Goal: Information Seeking & Learning: Check status

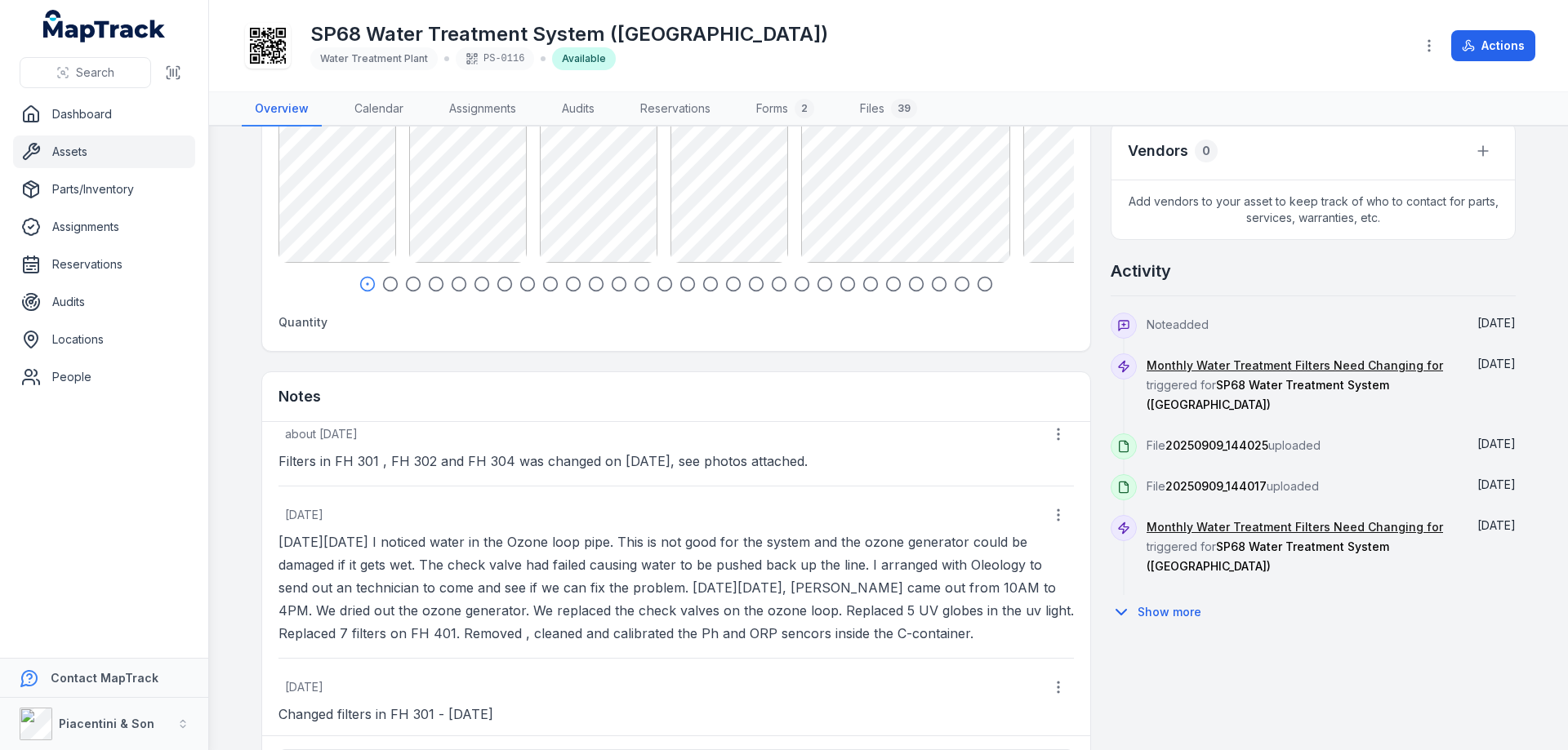
scroll to position [597, 0]
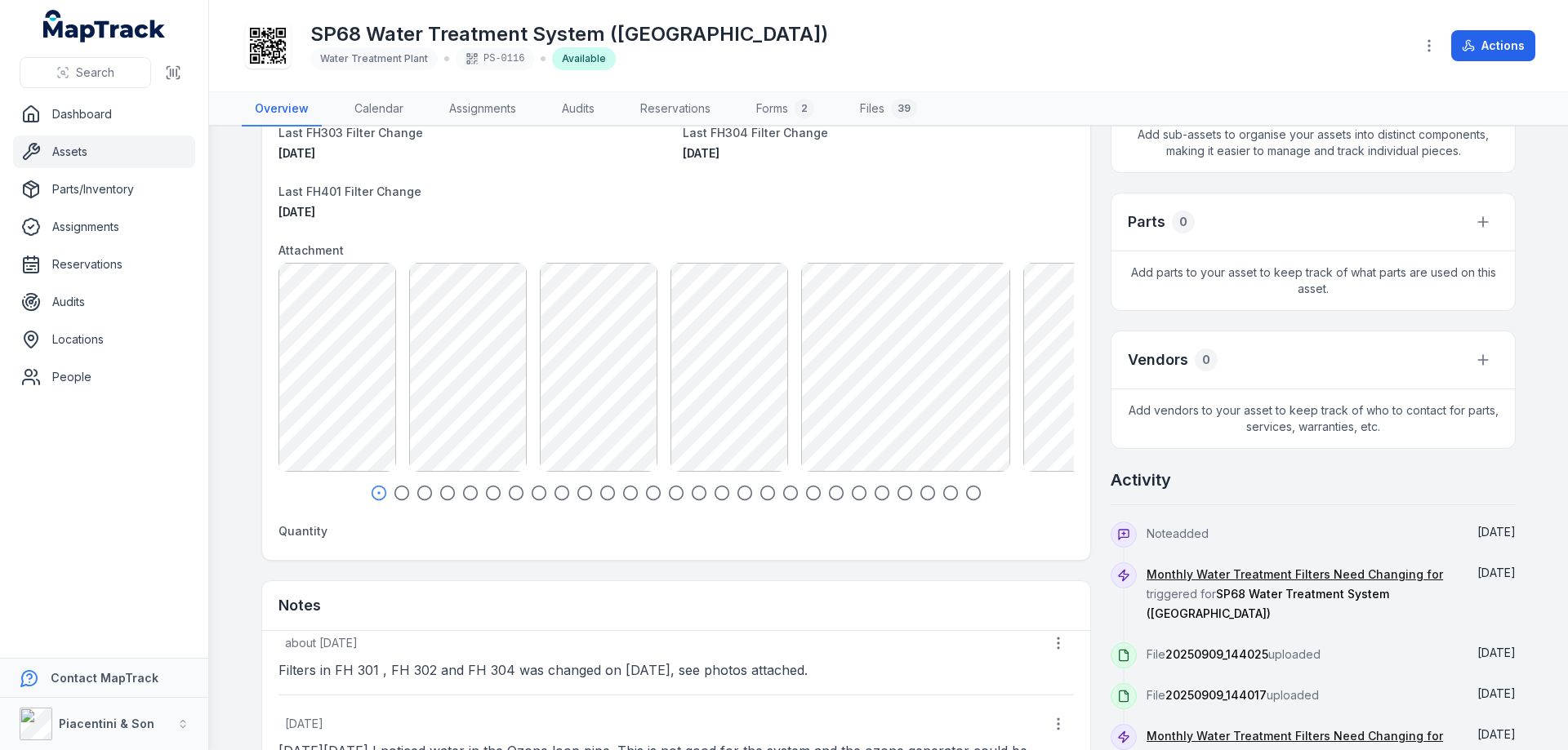
scroll to position [435, 0]
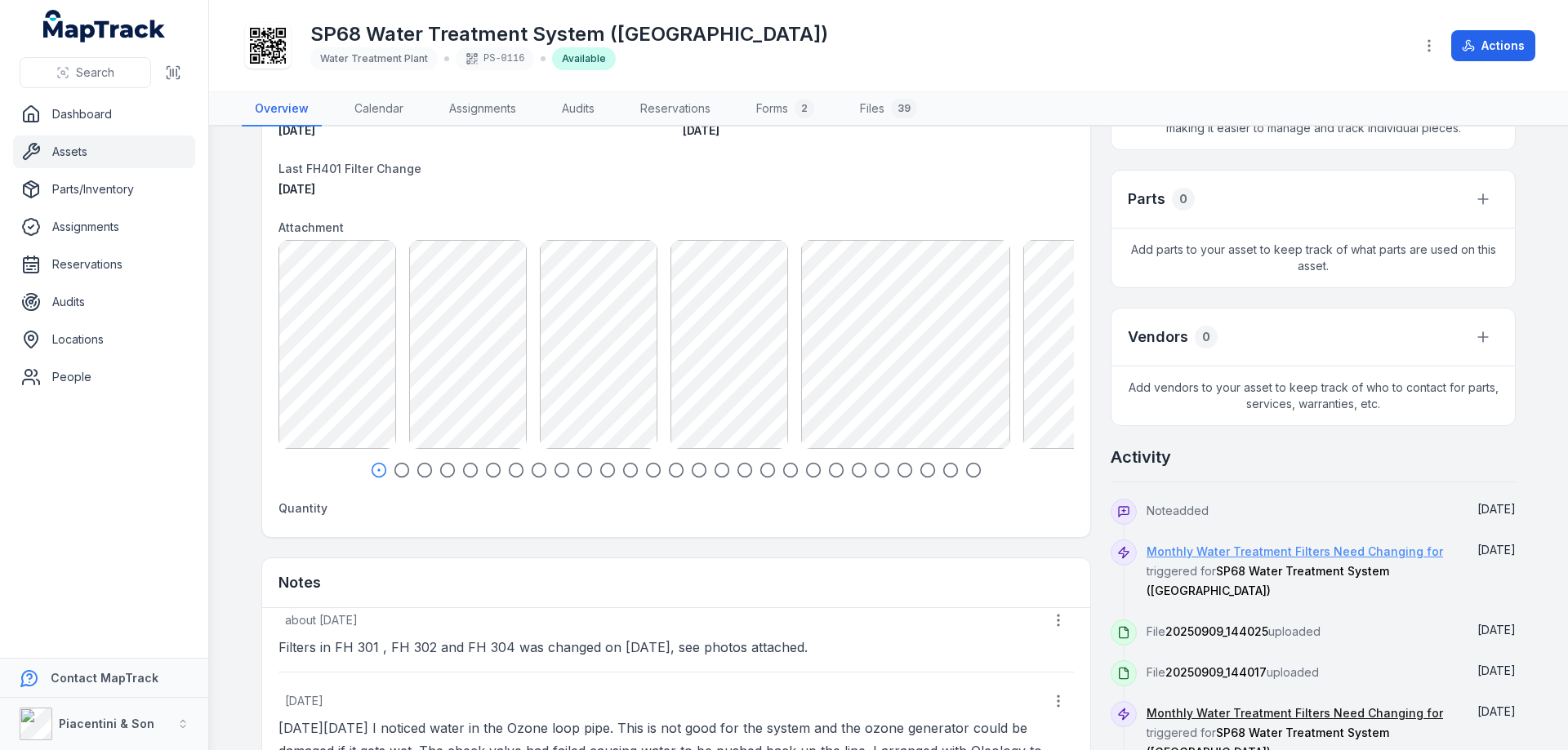
click at [1220, 552] on link "Monthly Water Treatment Filters Need Changing for" at bounding box center [1295, 552] width 297 height 16
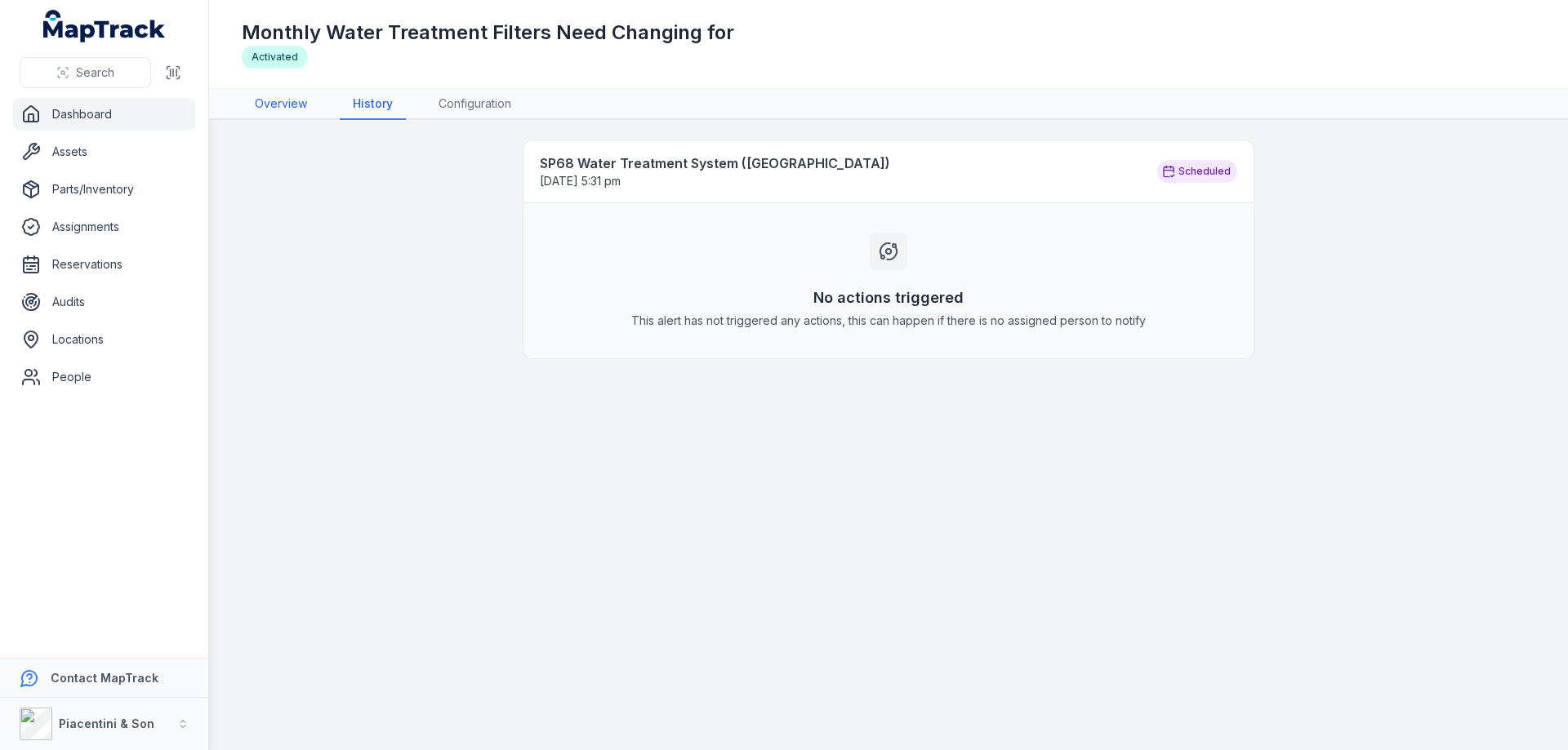
click at [279, 107] on link "Overview" at bounding box center [280, 104] width 78 height 31
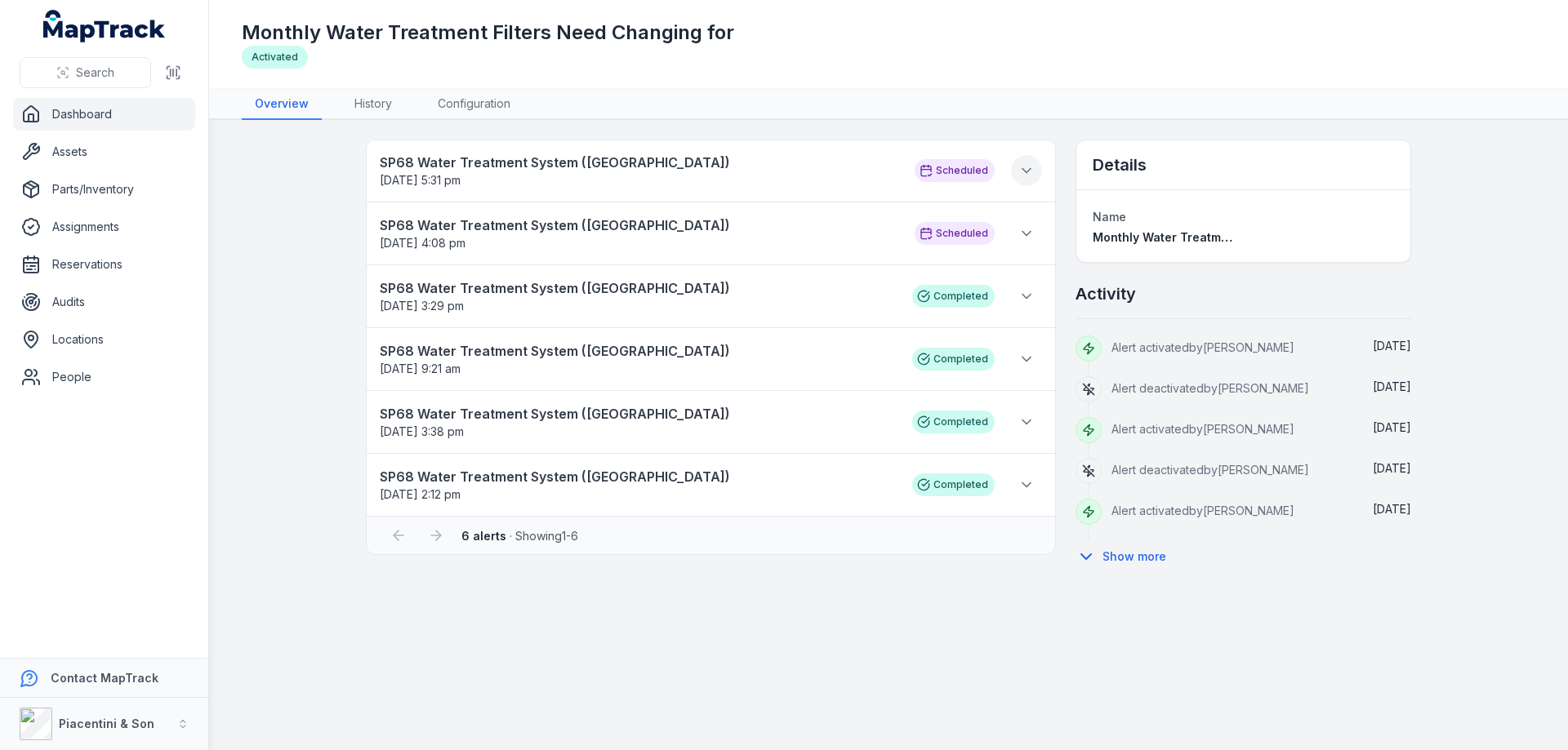
click at [1032, 171] on icon at bounding box center [1026, 170] width 16 height 16
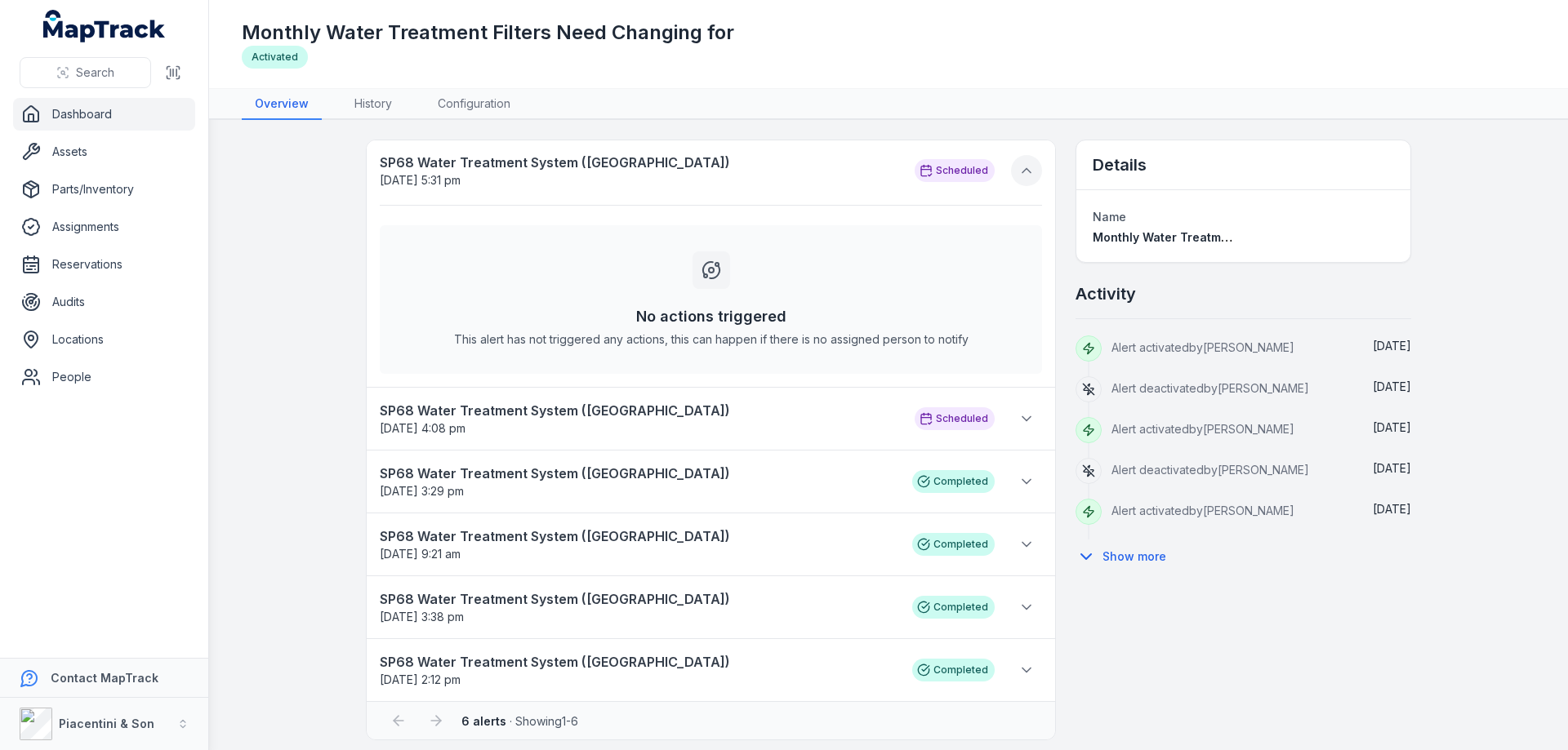
click at [1032, 171] on button at bounding box center [1026, 171] width 31 height 31
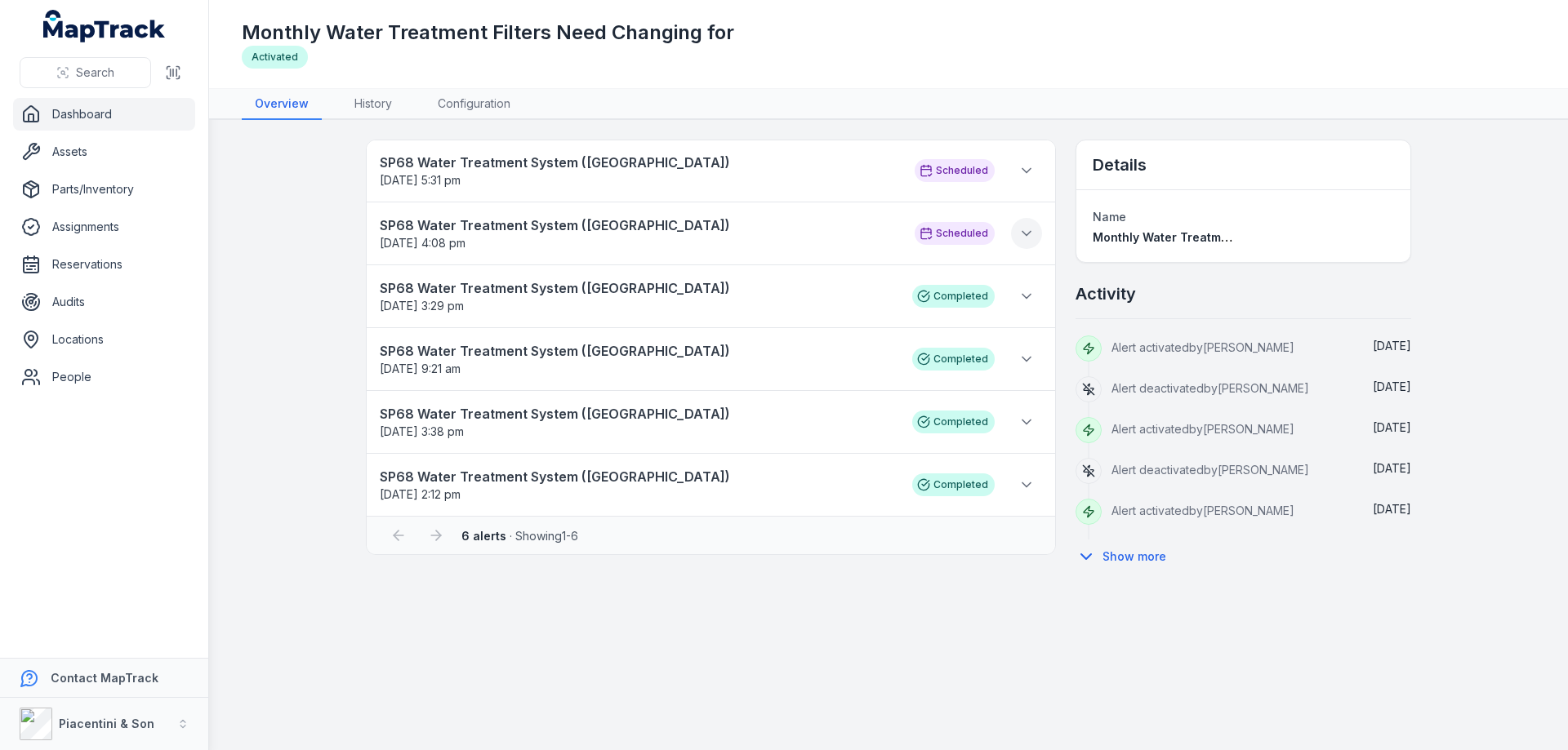
click at [1029, 229] on icon at bounding box center [1026, 233] width 16 height 16
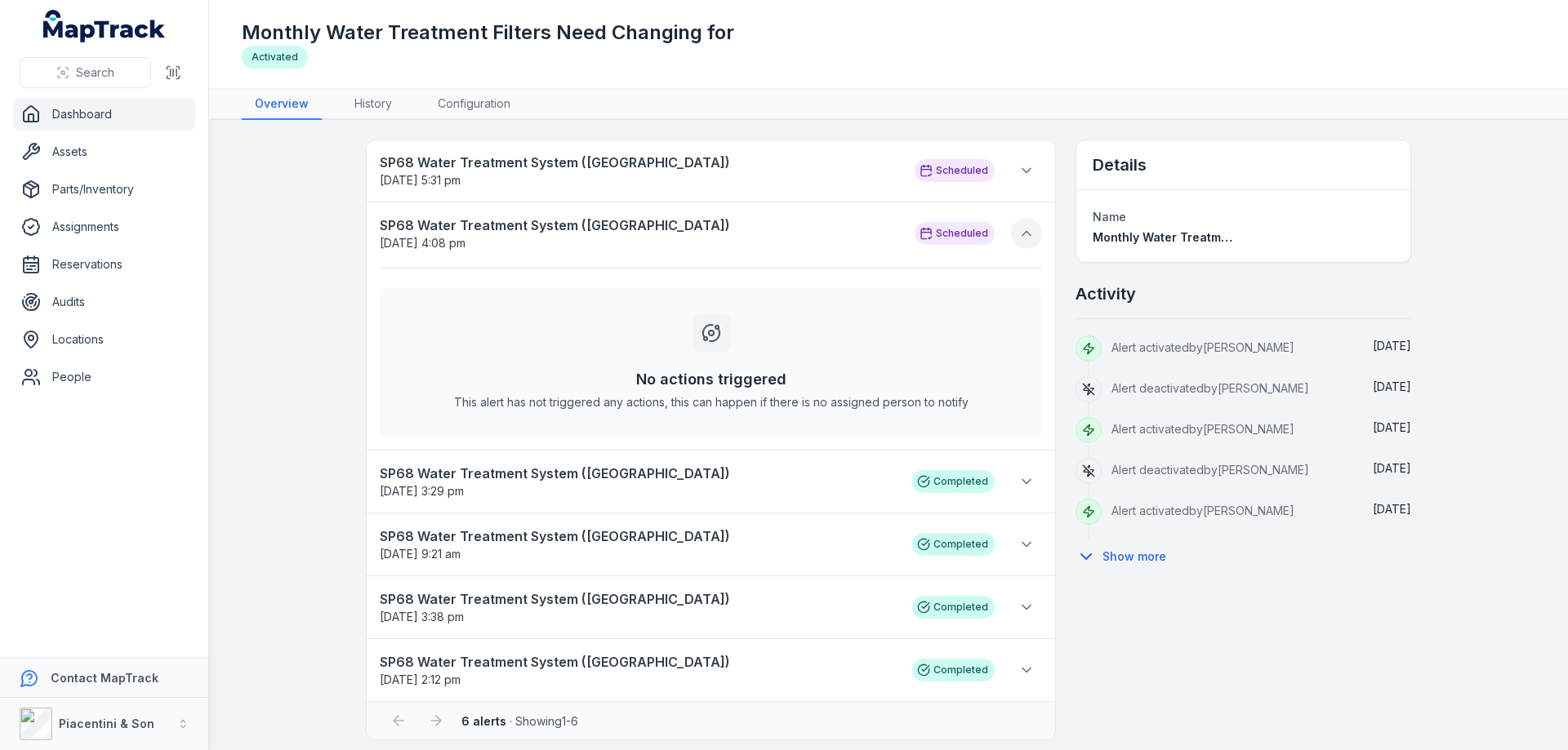
click at [1029, 229] on button at bounding box center [1026, 234] width 31 height 31
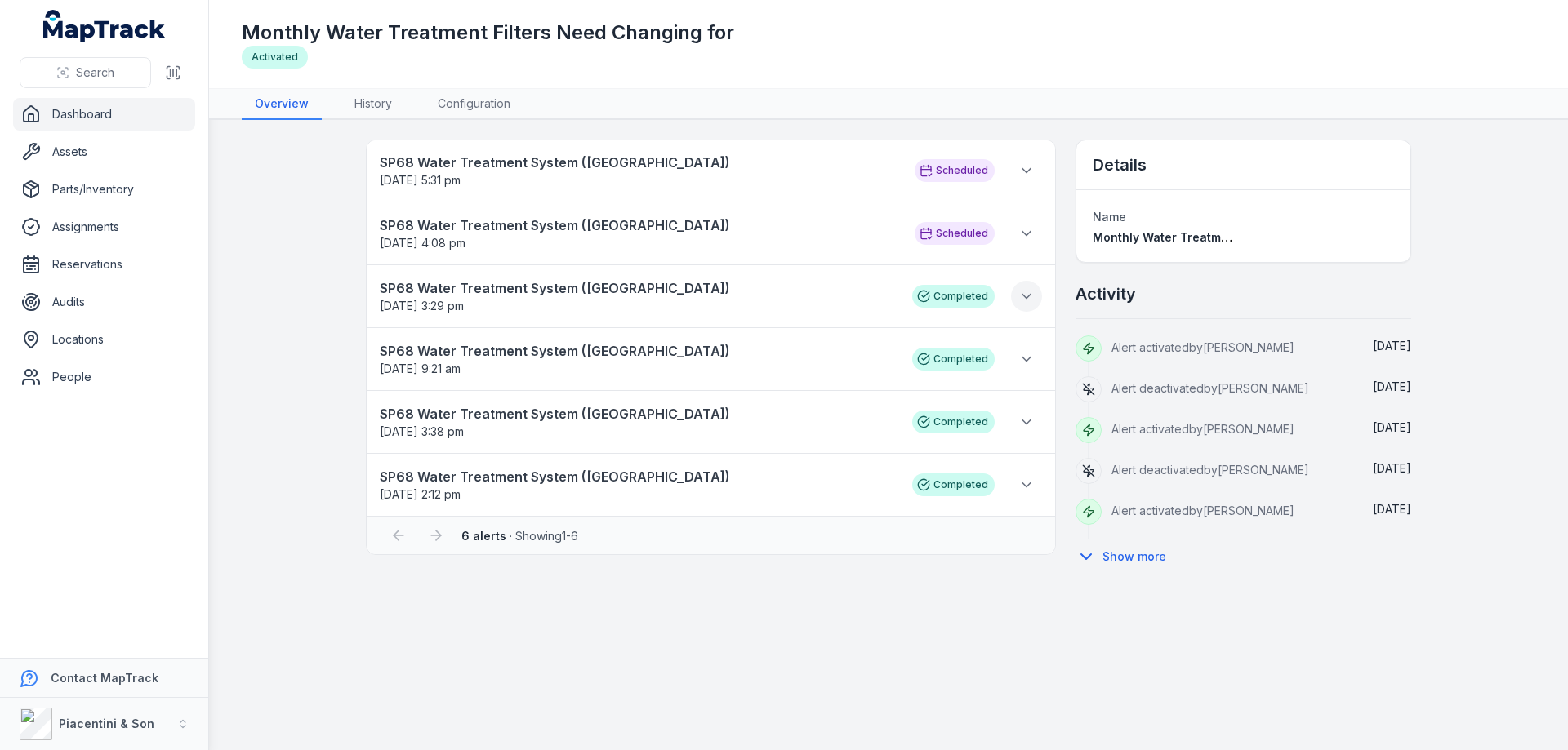
click at [1028, 293] on icon at bounding box center [1026, 296] width 16 height 16
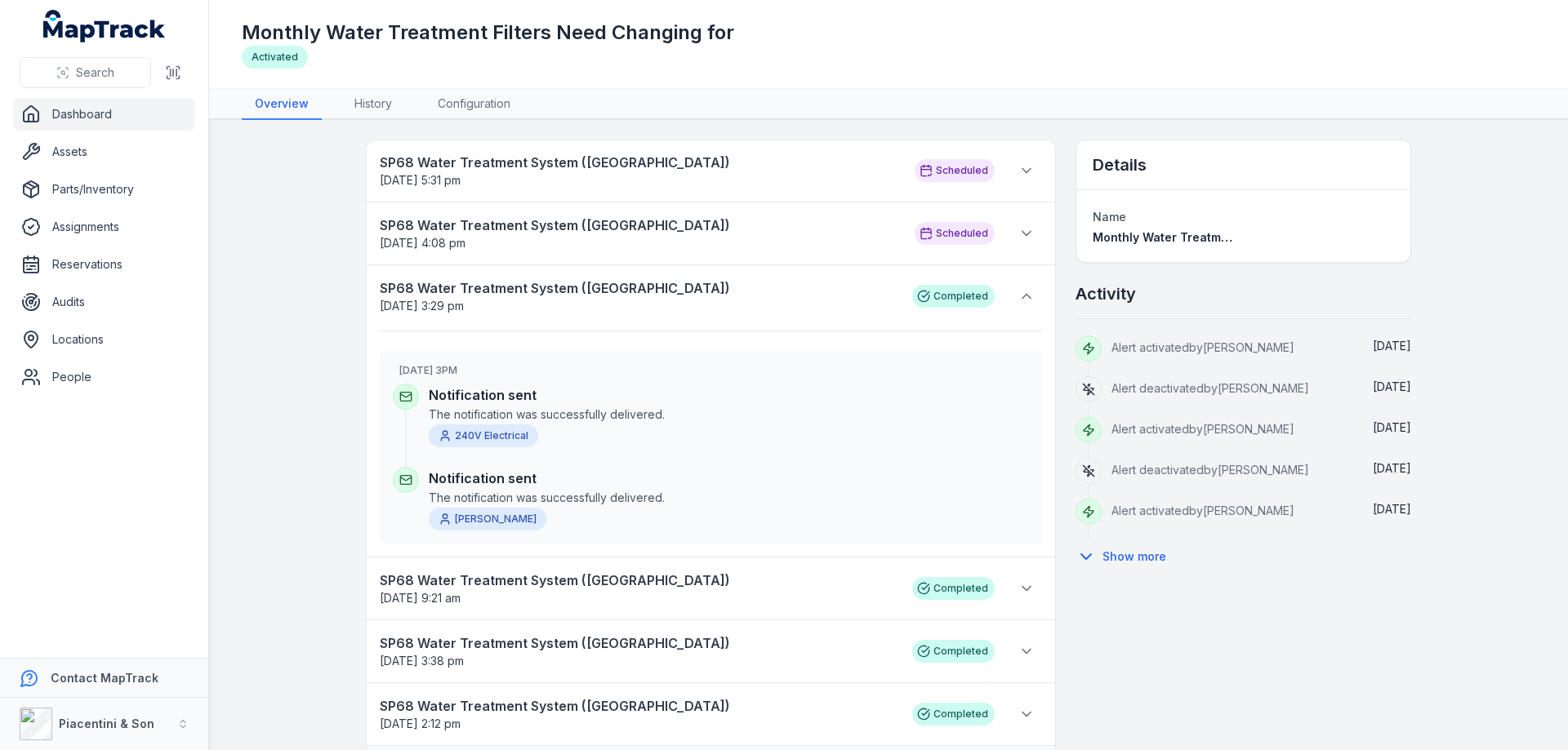
click at [466, 433] on div "240V Electrical" at bounding box center [483, 435] width 110 height 23
